Goal: Transaction & Acquisition: Purchase product/service

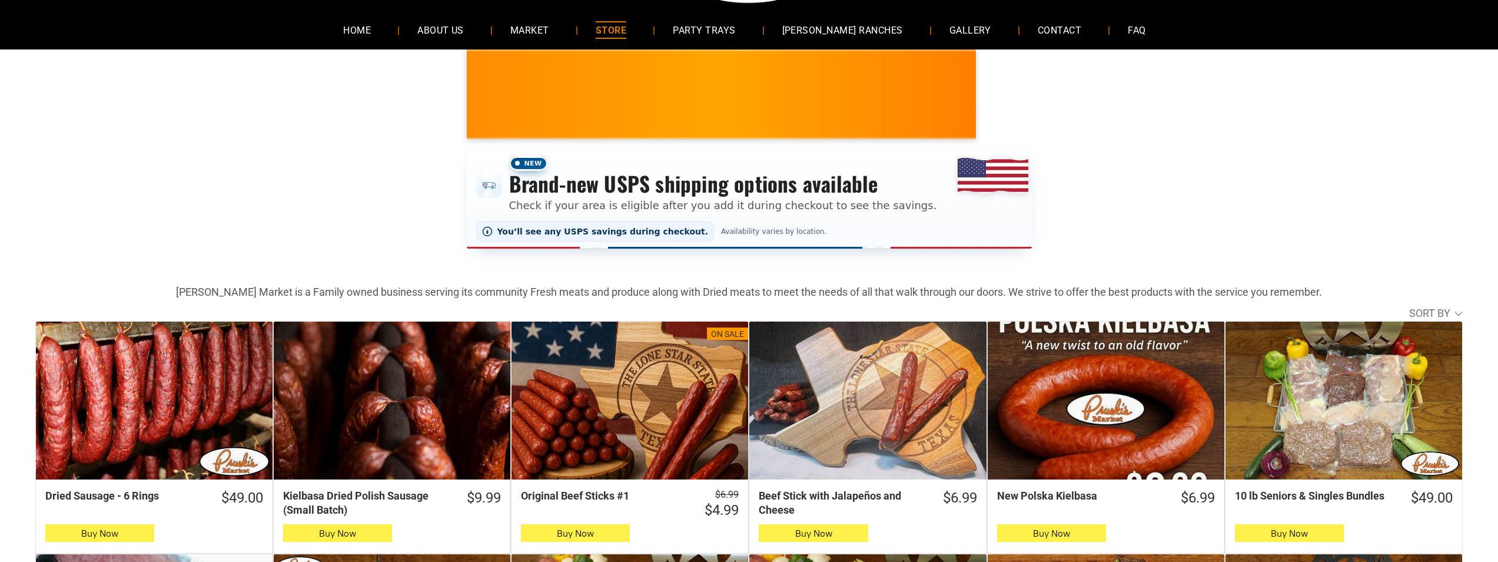
scroll to position [118, 0]
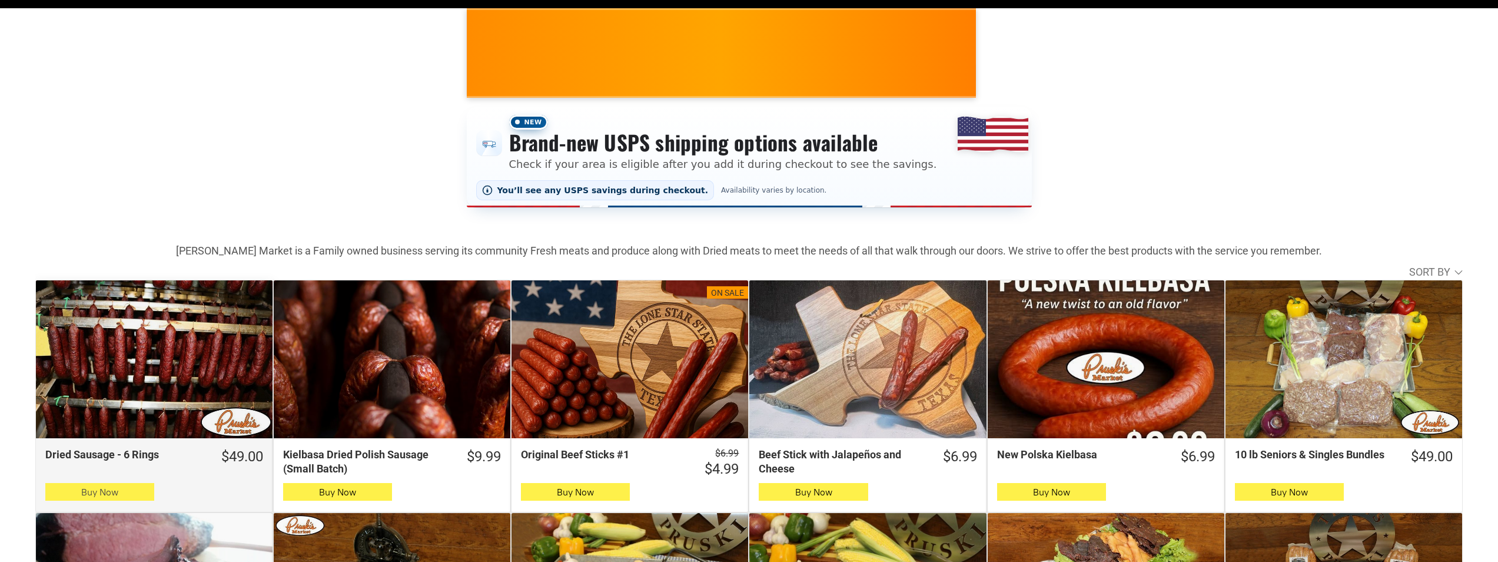
click at [144, 500] on button "Buy Now" at bounding box center [99, 492] width 109 height 18
click at [88, 492] on span "Buy Now" at bounding box center [99, 491] width 37 height 11
click at [71, 492] on button "Buy Now" at bounding box center [99, 492] width 109 height 18
